Goal: Task Accomplishment & Management: Use online tool/utility

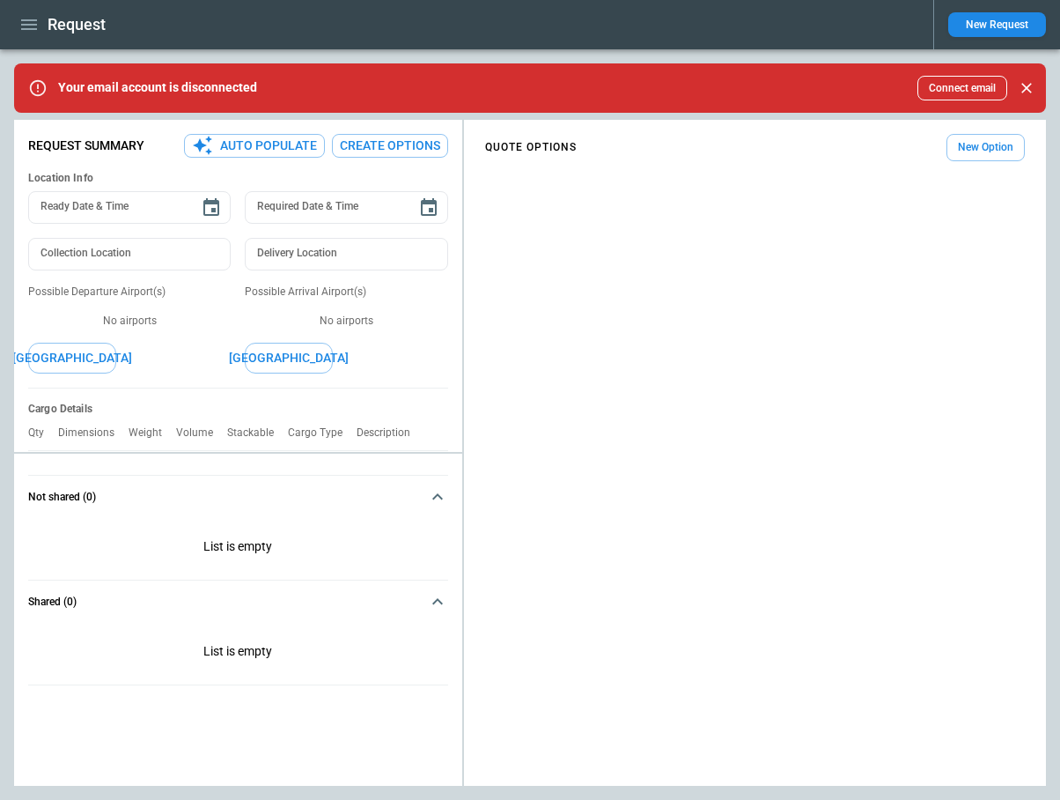
type textarea "*"
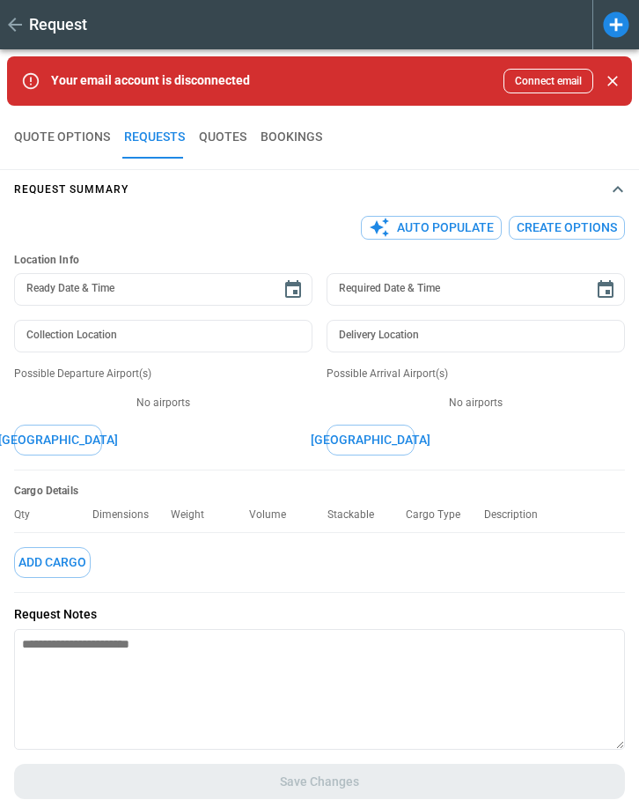
type textarea "*"
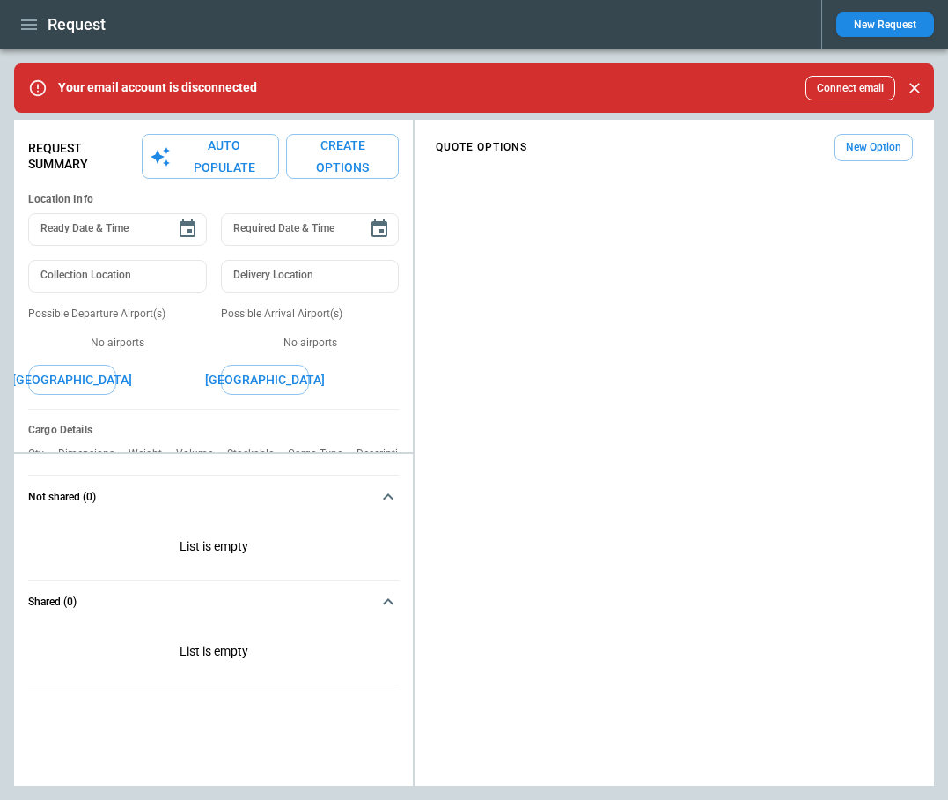
type textarea "*"
click at [27, 25] on icon "button" at bounding box center [29, 24] width 16 height 11
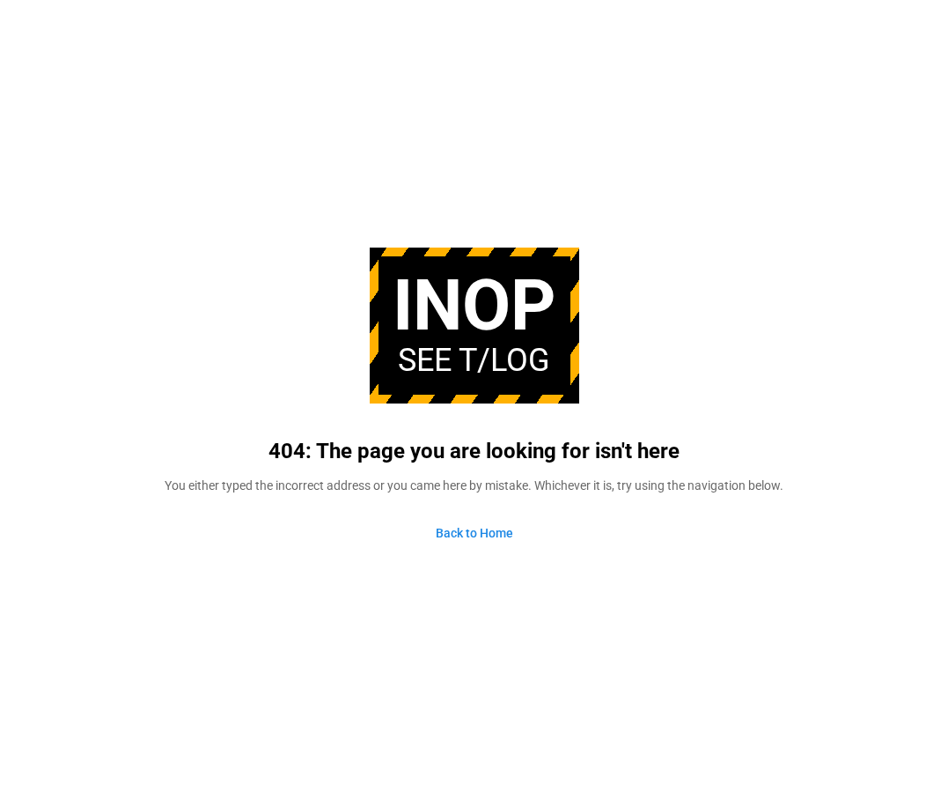
click at [476, 536] on link "Back to Home" at bounding box center [475, 533] width 106 height 38
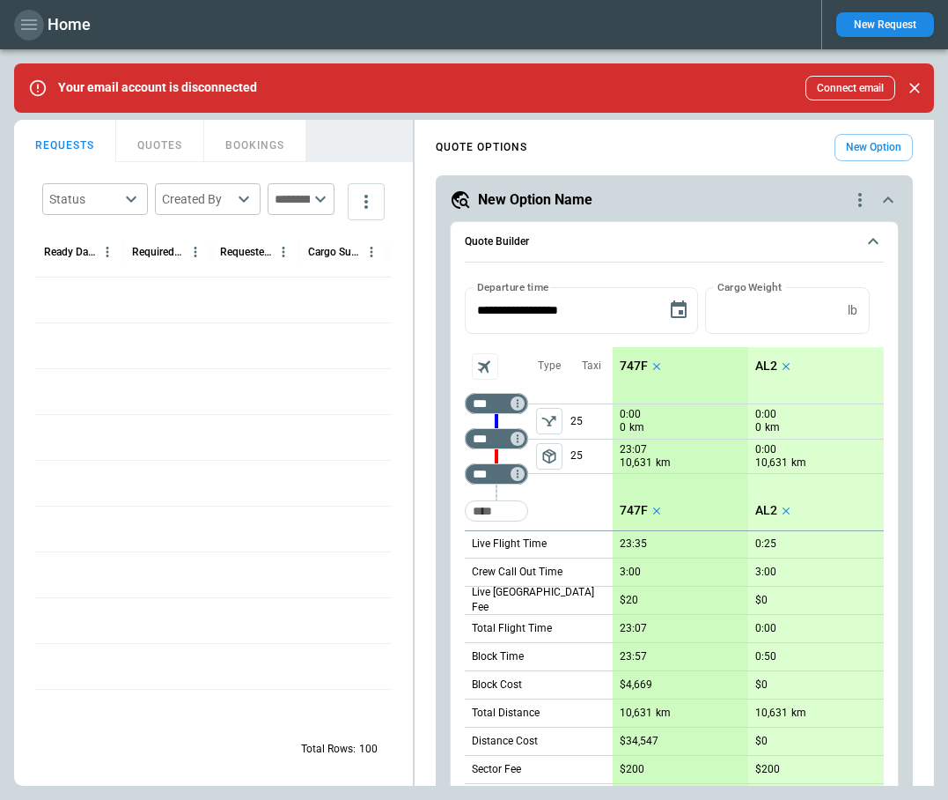
click at [30, 21] on icon "button" at bounding box center [28, 24] width 21 height 21
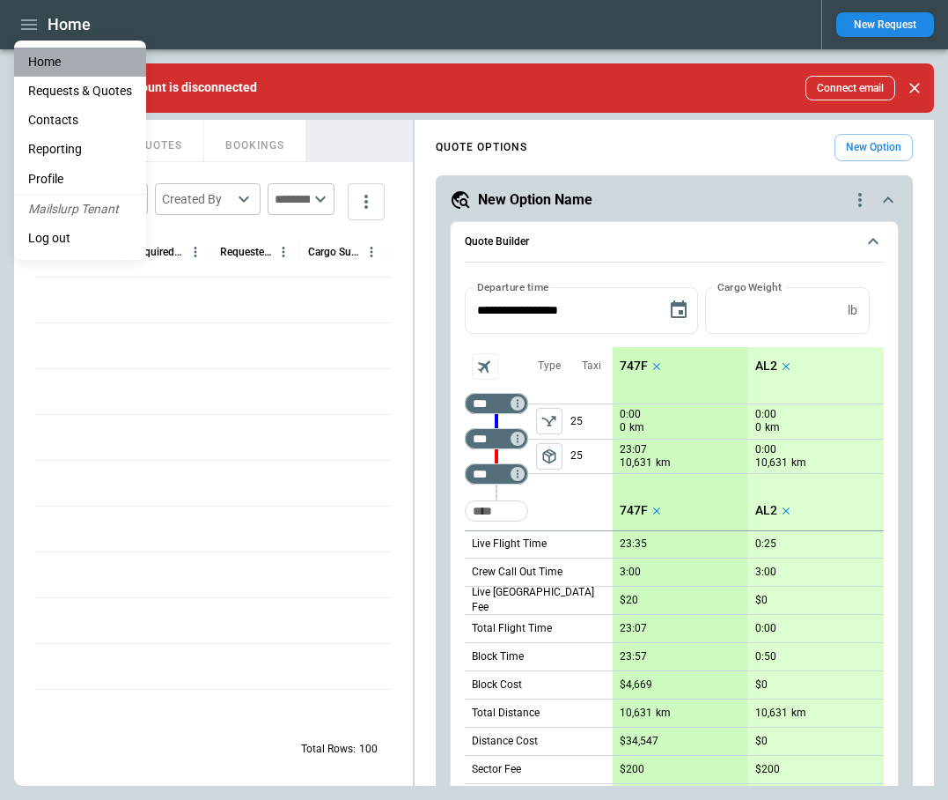
click at [45, 57] on li "Home" at bounding box center [80, 62] width 132 height 29
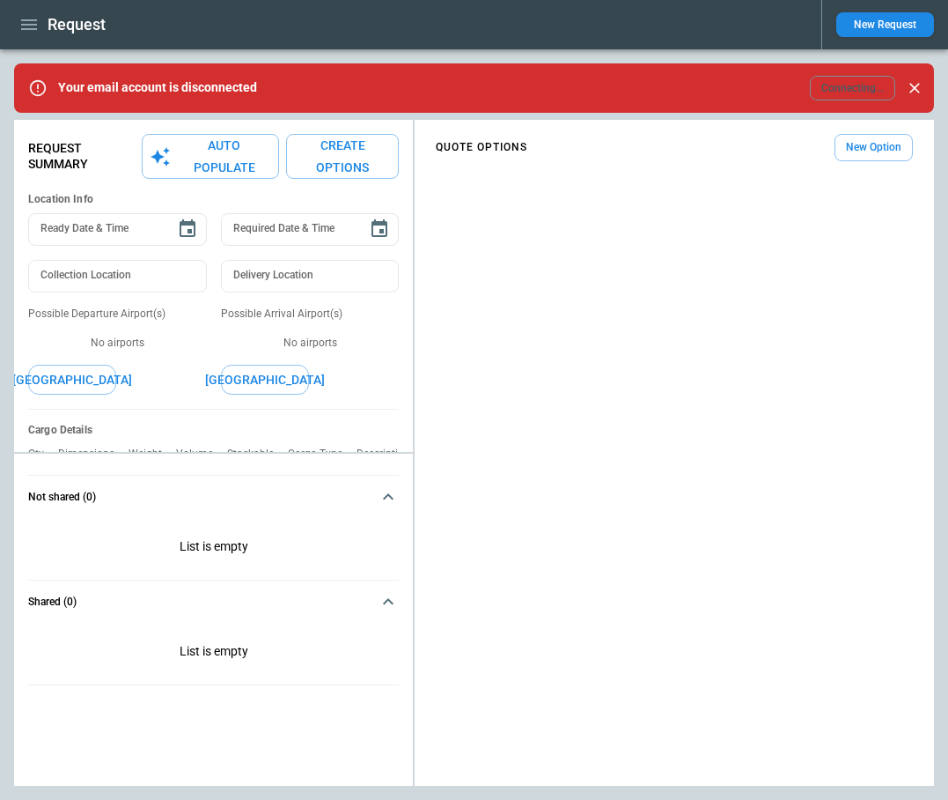
type textarea "*"
click at [877, 146] on button "New Option" at bounding box center [874, 147] width 78 height 27
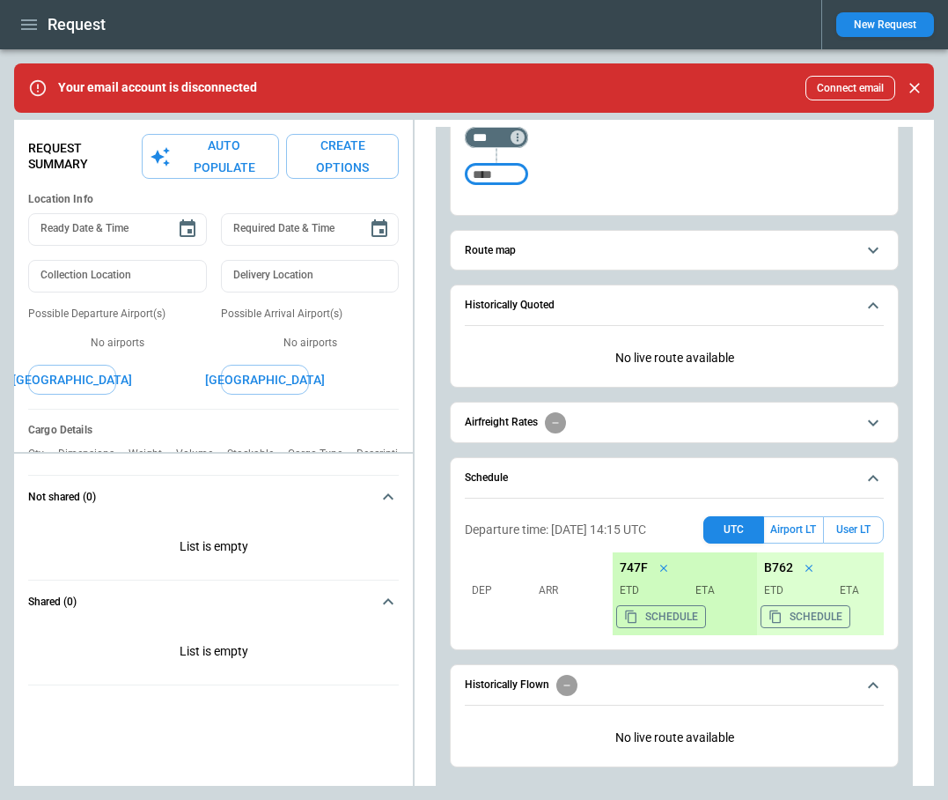
scroll to position [283, 0]
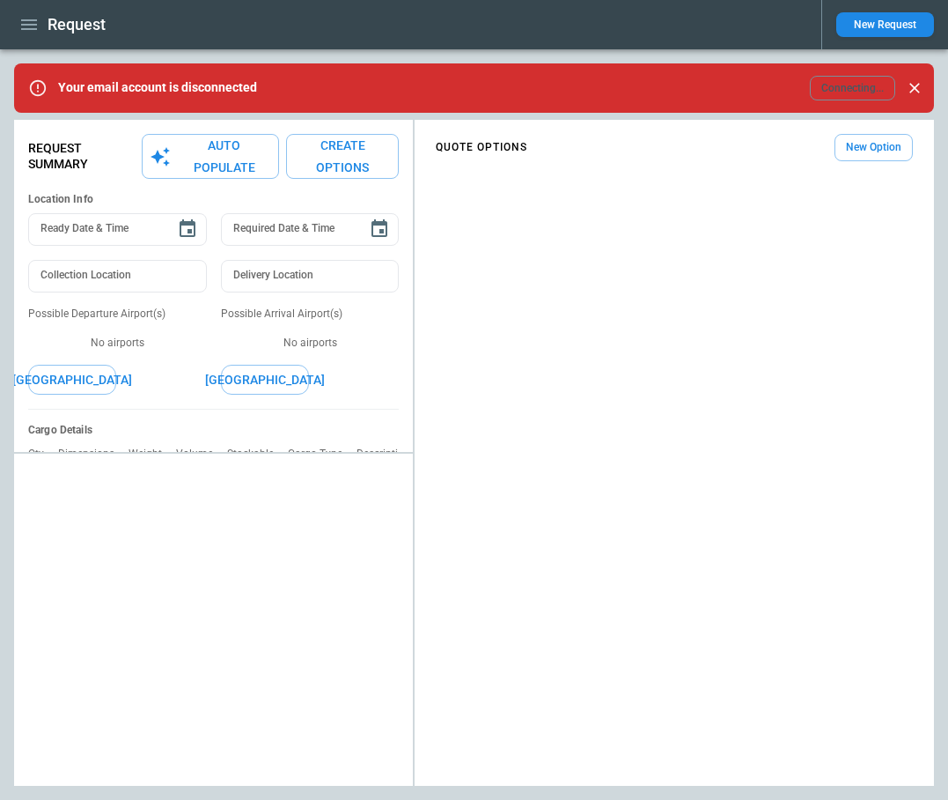
type textarea "*"
click at [912, 96] on icon "Close" at bounding box center [915, 88] width 18 height 18
